Goal: Register for event/course

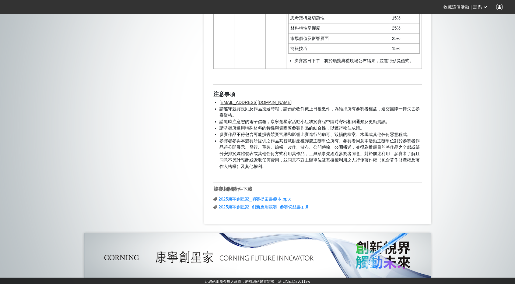
scroll to position [1453, 0]
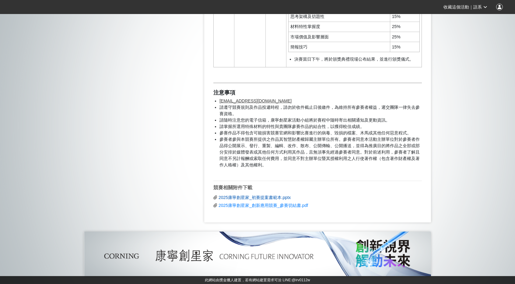
click at [279, 195] on span "2025康寧創星家_初賽提案書範本.pptx" at bounding box center [255, 197] width 72 height 5
click at [499, 8] on div at bounding box center [499, 7] width 7 height 7
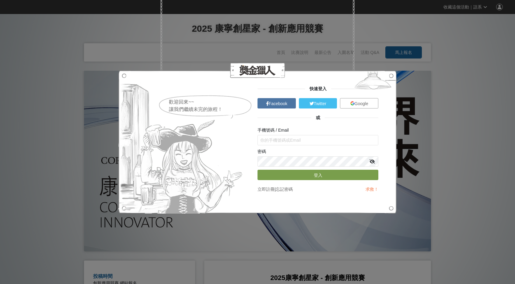
scroll to position [0, 0]
click at [353, 101] on img at bounding box center [352, 103] width 4 height 4
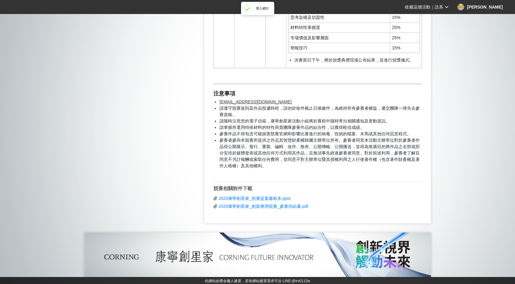
scroll to position [1453, 0]
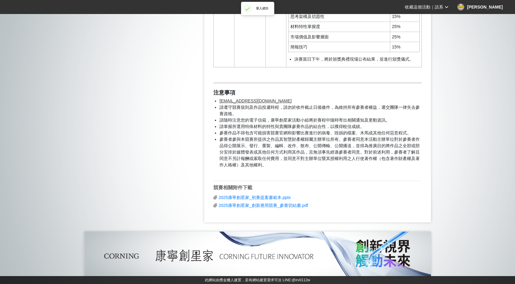
click at [483, 6] on div "[PERSON_NAME]" at bounding box center [480, 7] width 45 height 7
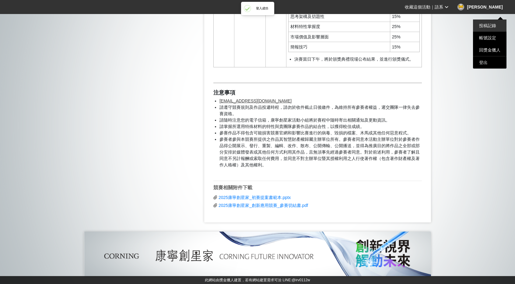
click at [488, 26] on link "投稿記錄" at bounding box center [487, 25] width 17 height 5
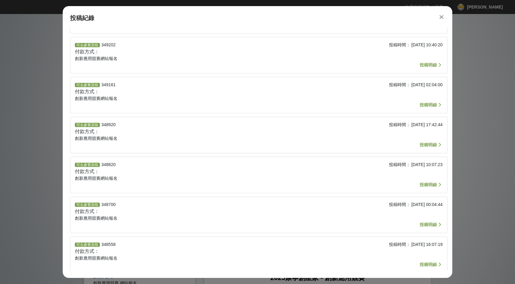
scroll to position [74, 0]
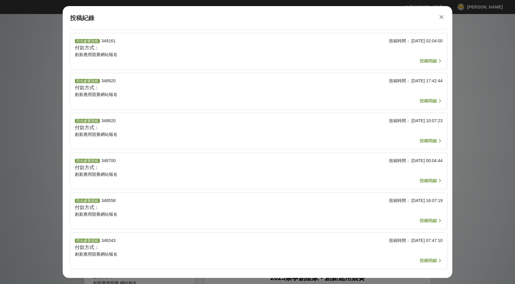
click at [435, 260] on span "投稿明細" at bounding box center [428, 260] width 17 height 5
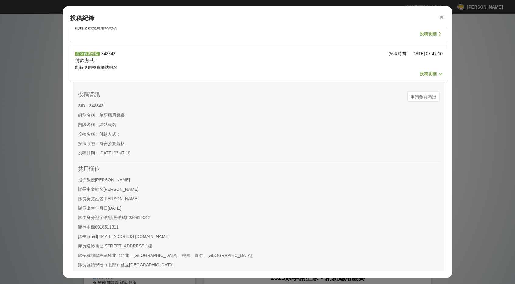
scroll to position [257, 0]
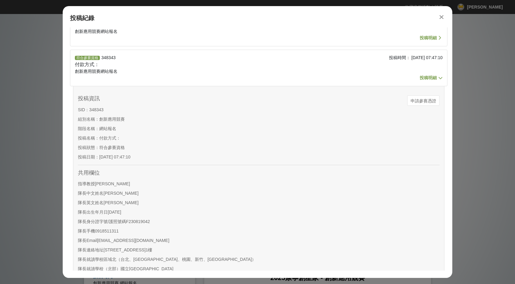
click at [427, 78] on span "投稿明細" at bounding box center [428, 77] width 17 height 5
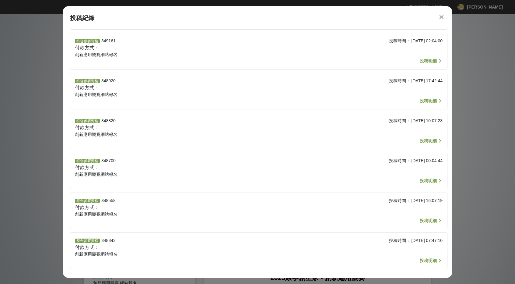
click at [439, 17] on div at bounding box center [441, 16] width 7 height 7
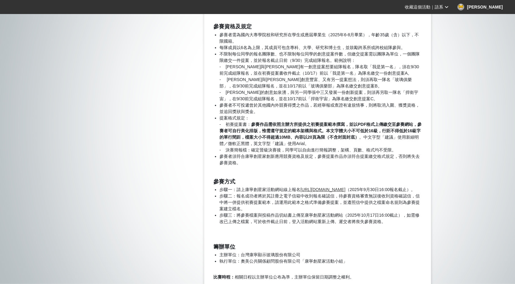
scroll to position [692, 0]
